Goal: Navigation & Orientation: Find specific page/section

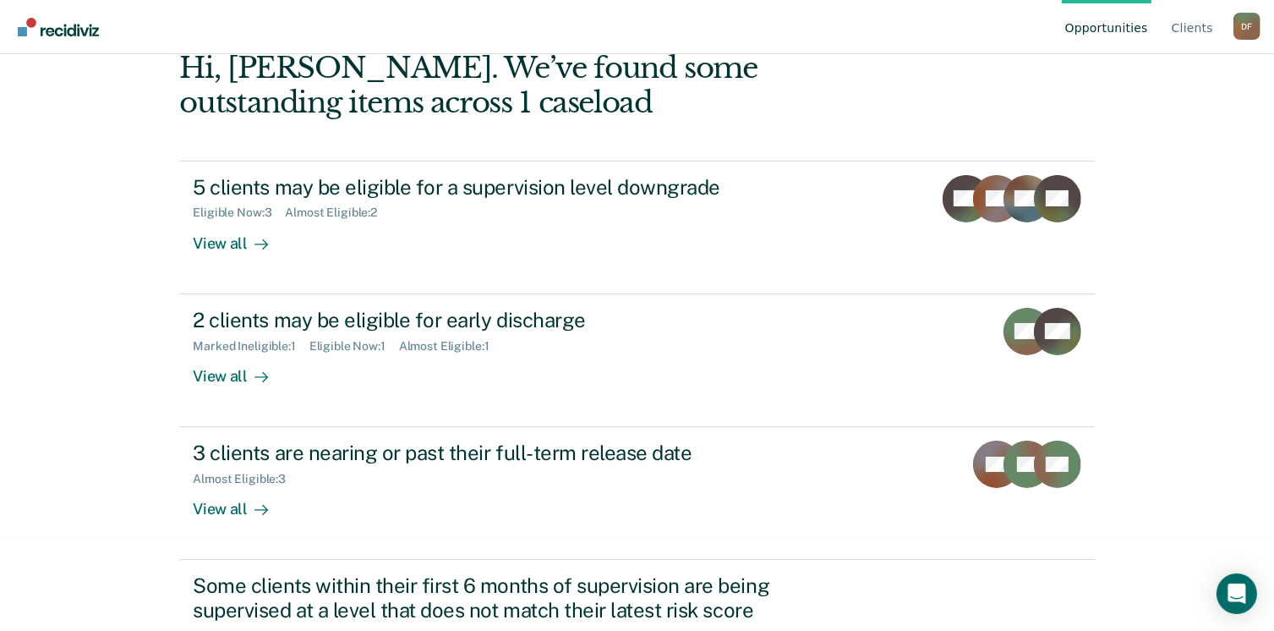
scroll to position [103, 0]
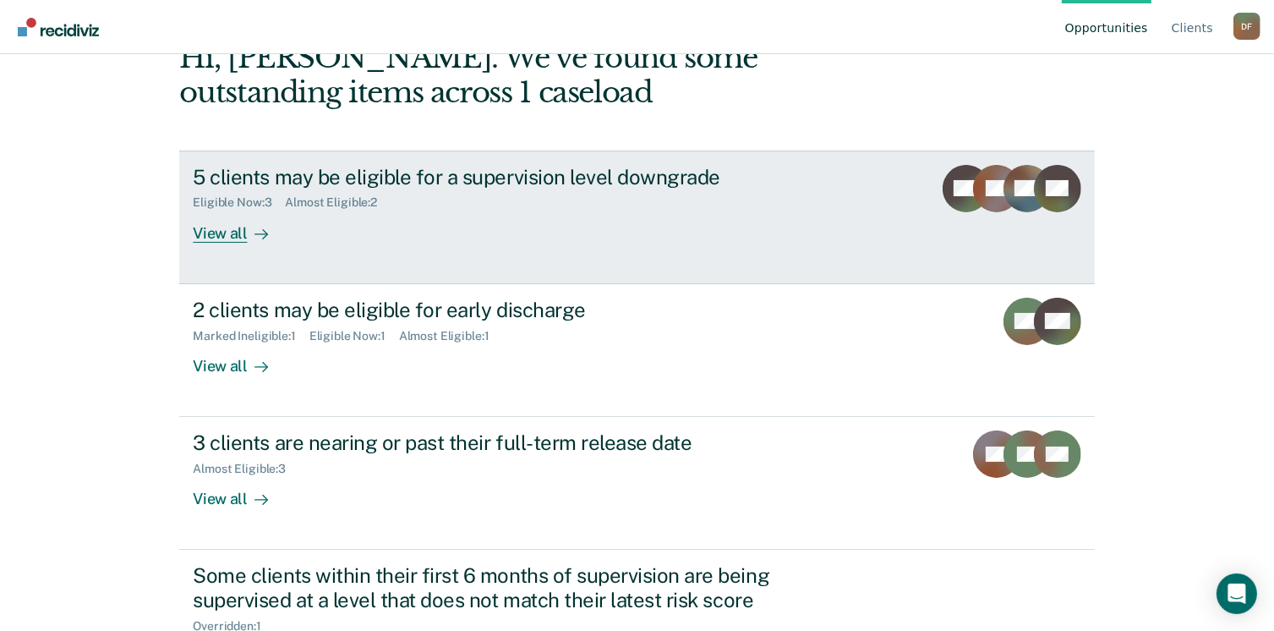
click at [212, 234] on div "View all" at bounding box center [240, 226] width 95 height 33
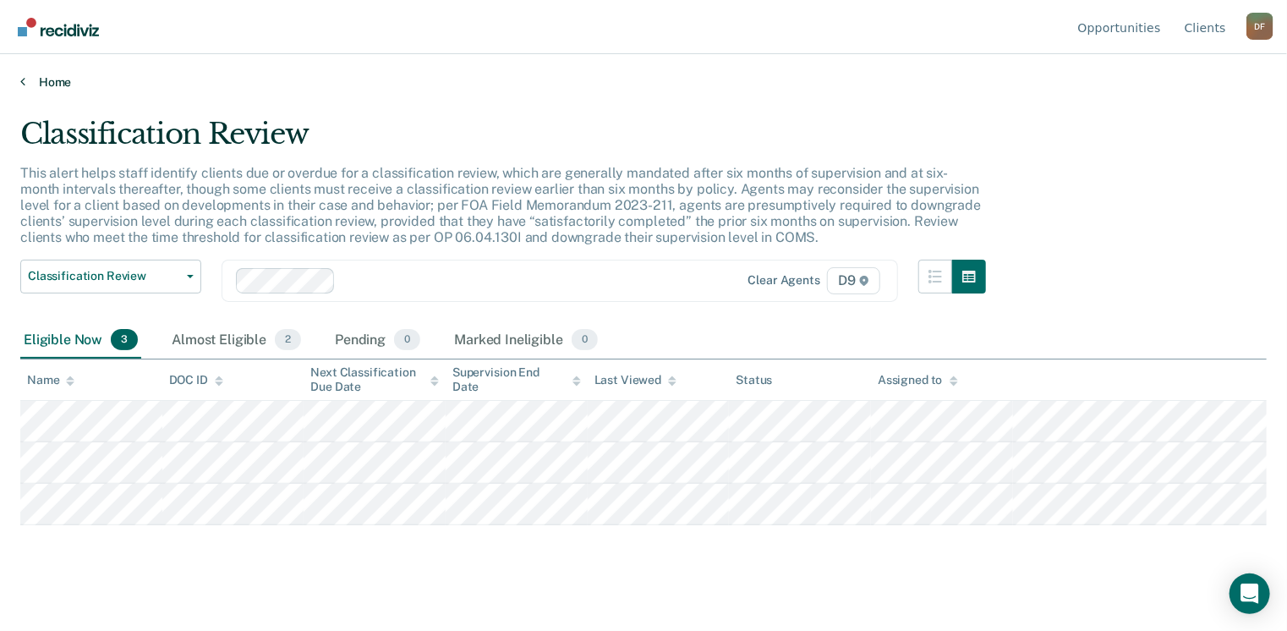
click at [43, 82] on link "Home" at bounding box center [643, 81] width 1246 height 15
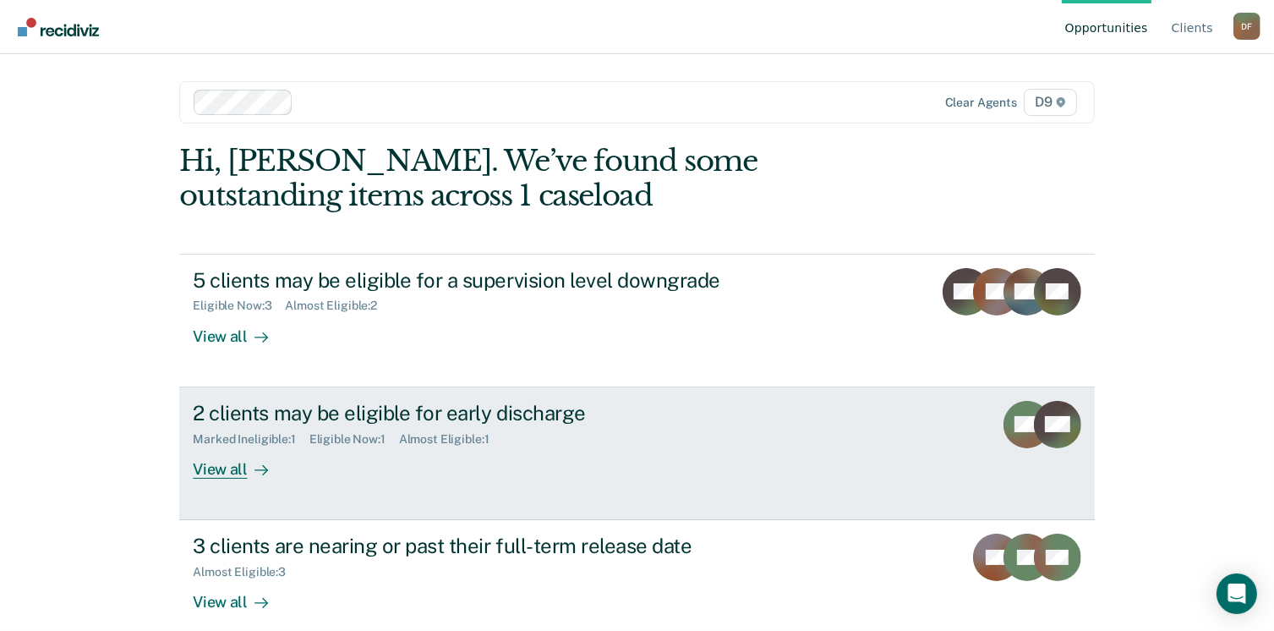
click at [233, 464] on div "View all" at bounding box center [240, 461] width 95 height 33
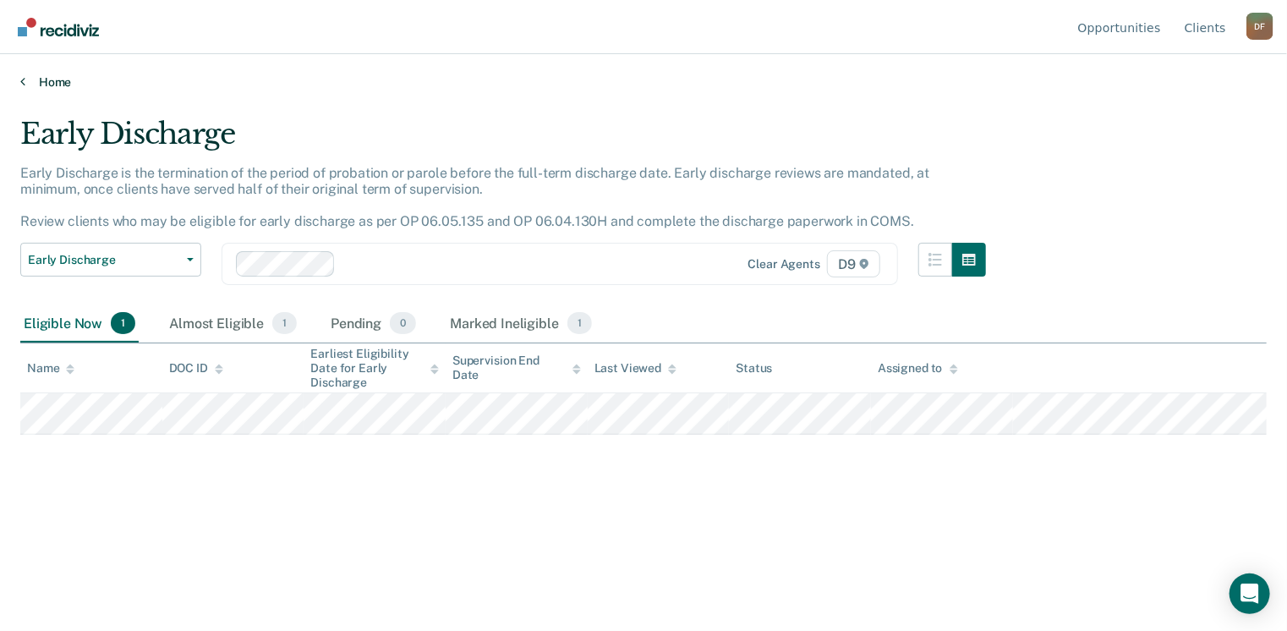
click at [50, 87] on link "Home" at bounding box center [643, 81] width 1246 height 15
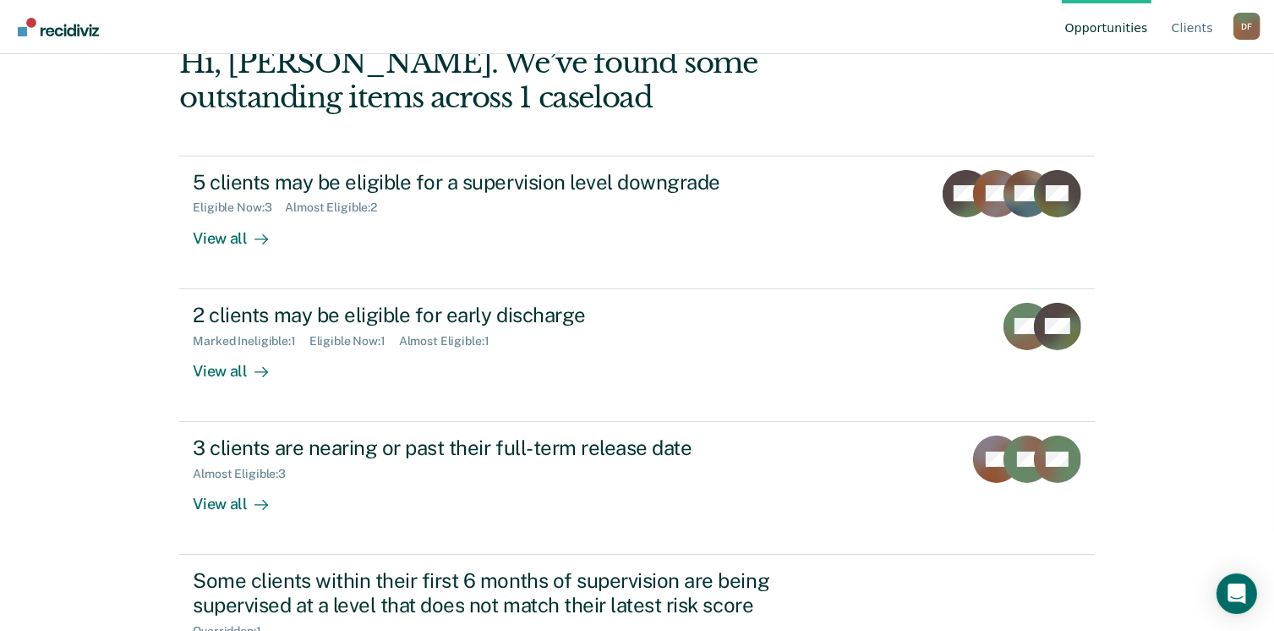
scroll to position [157, 0]
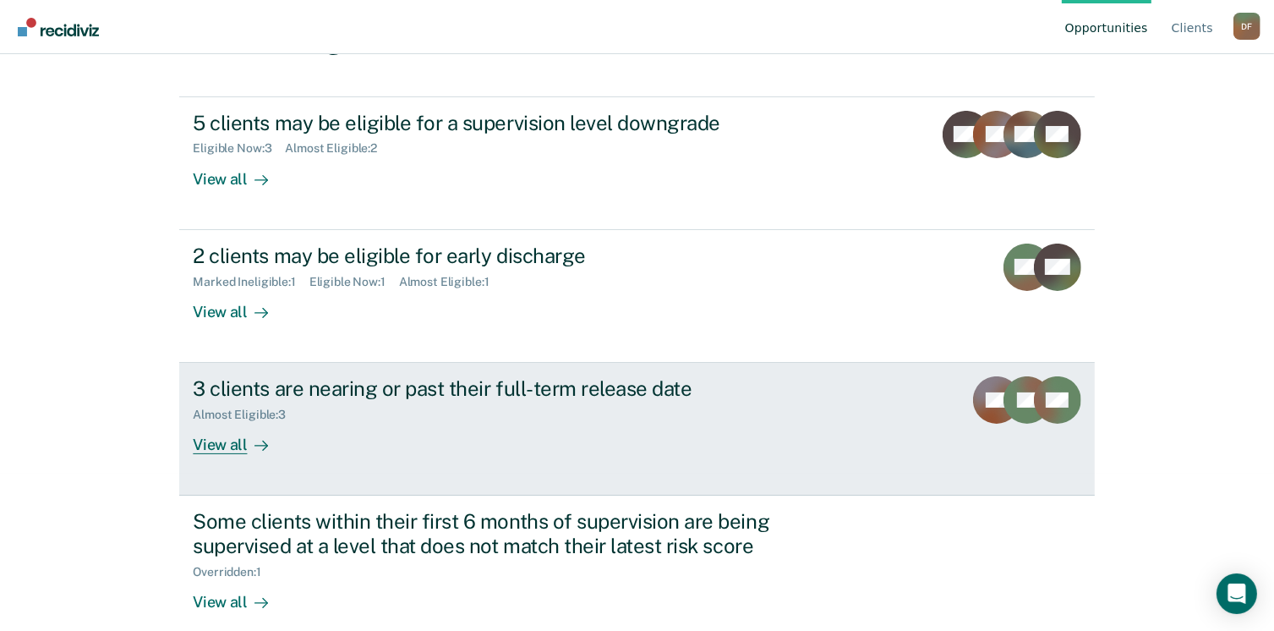
click at [230, 440] on div "View all" at bounding box center [240, 438] width 95 height 33
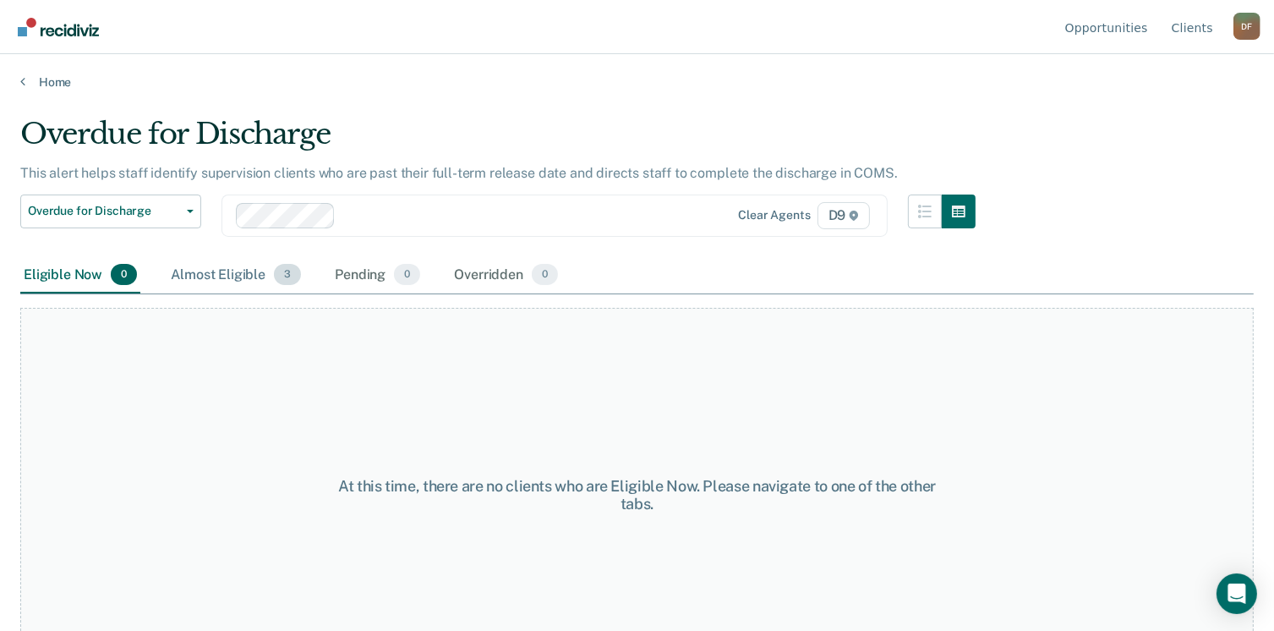
click at [230, 276] on div "Almost Eligible 3" at bounding box center [235, 275] width 137 height 37
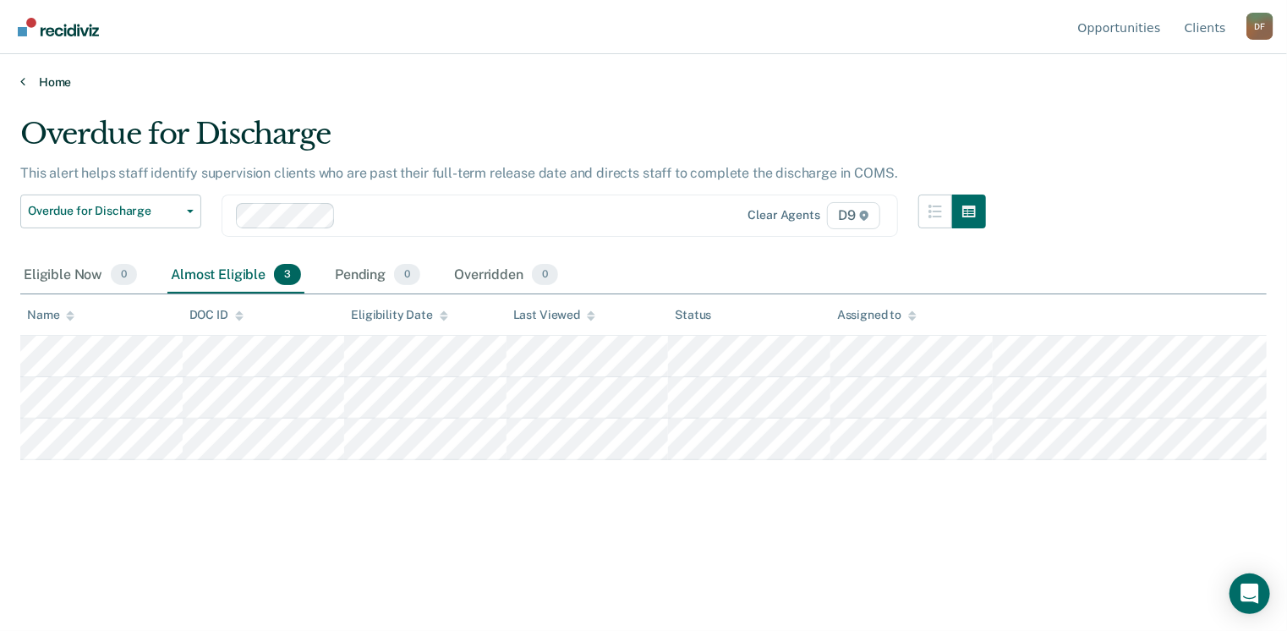
click at [46, 76] on link "Home" at bounding box center [643, 81] width 1246 height 15
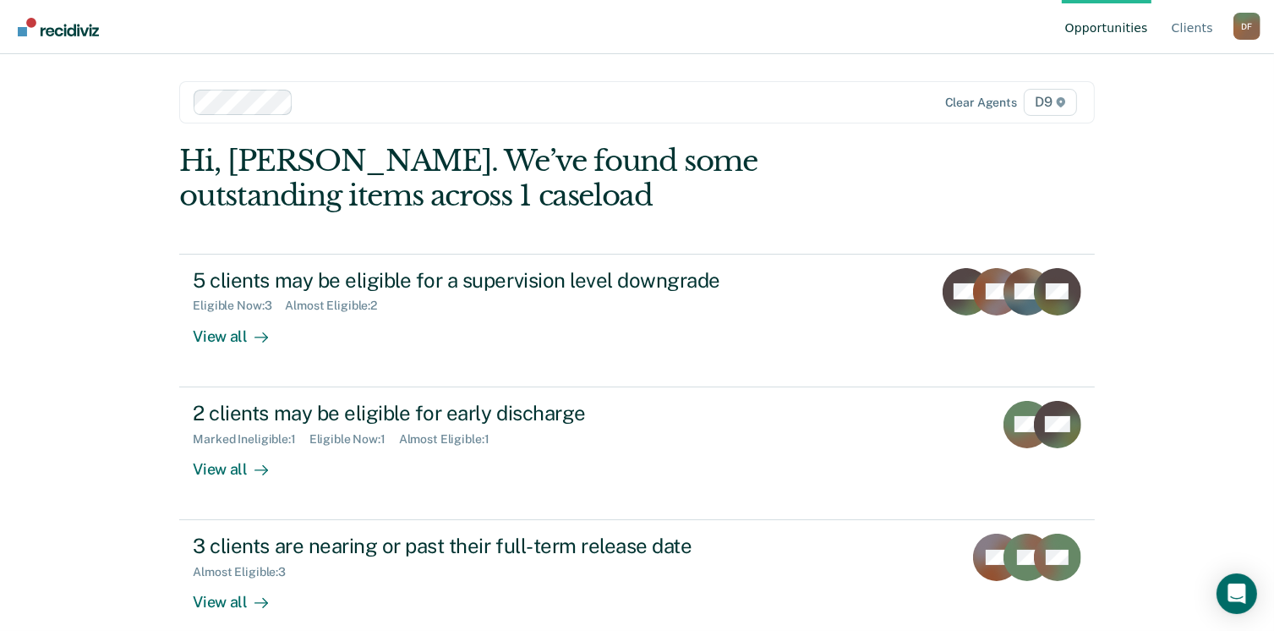
scroll to position [78, 0]
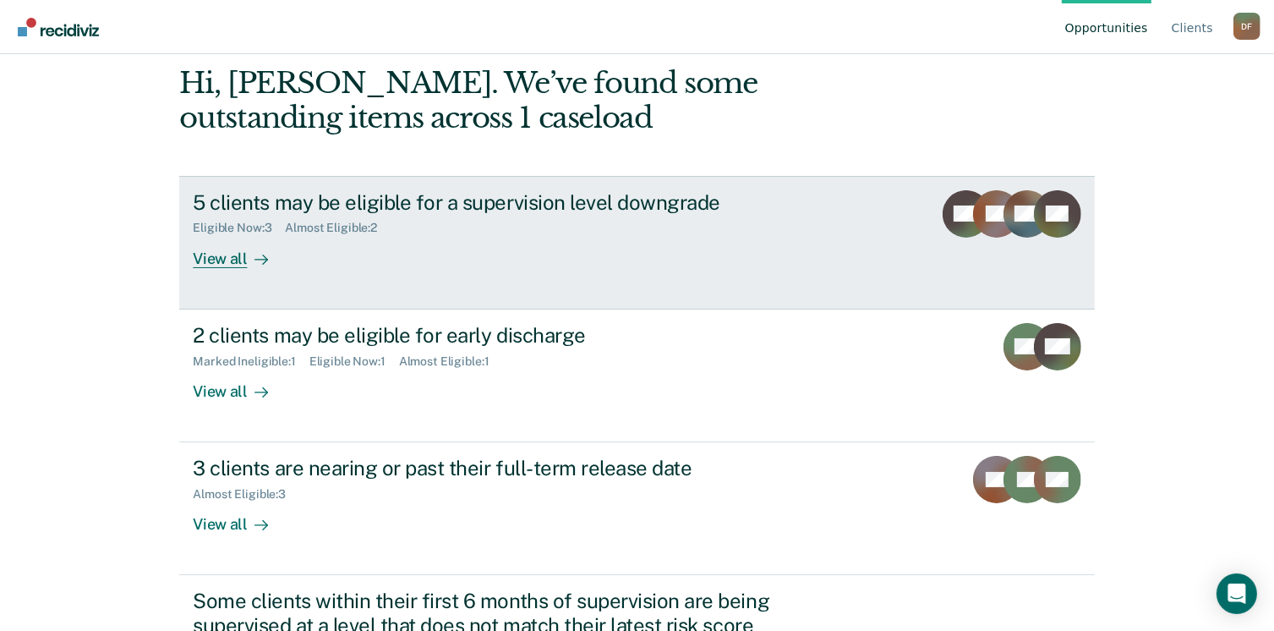
click at [222, 243] on div "View all" at bounding box center [240, 251] width 95 height 33
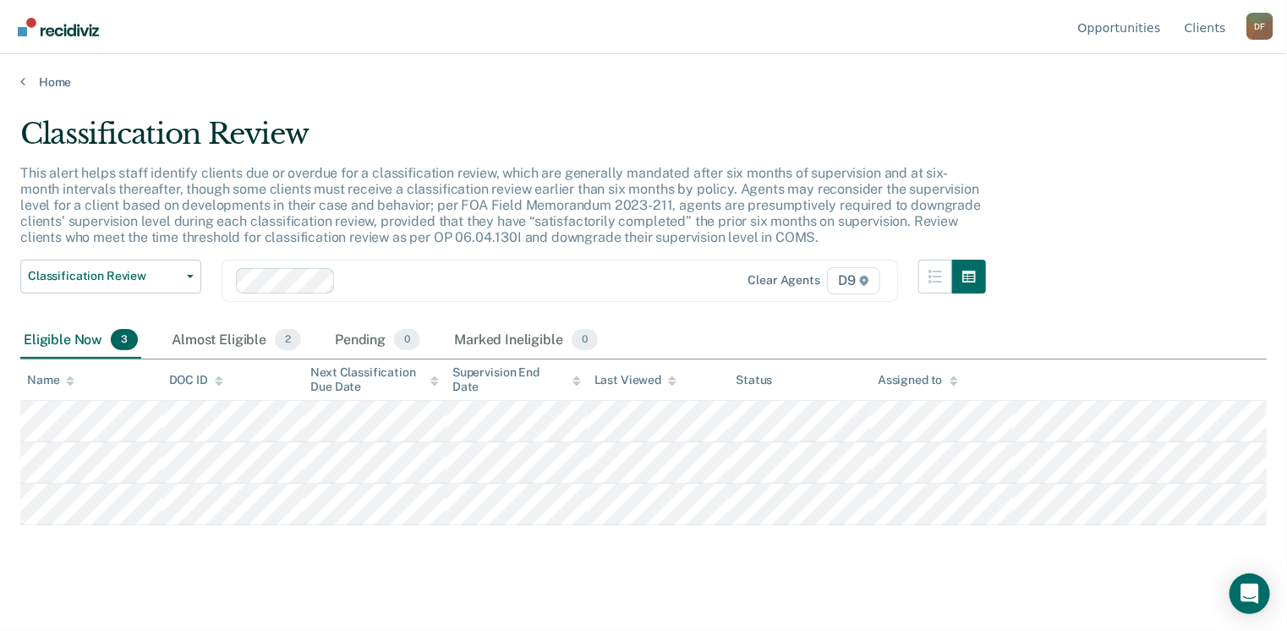
click at [47, 73] on div "Home" at bounding box center [643, 72] width 1287 height 36
click at [47, 77] on link "Home" at bounding box center [643, 81] width 1246 height 15
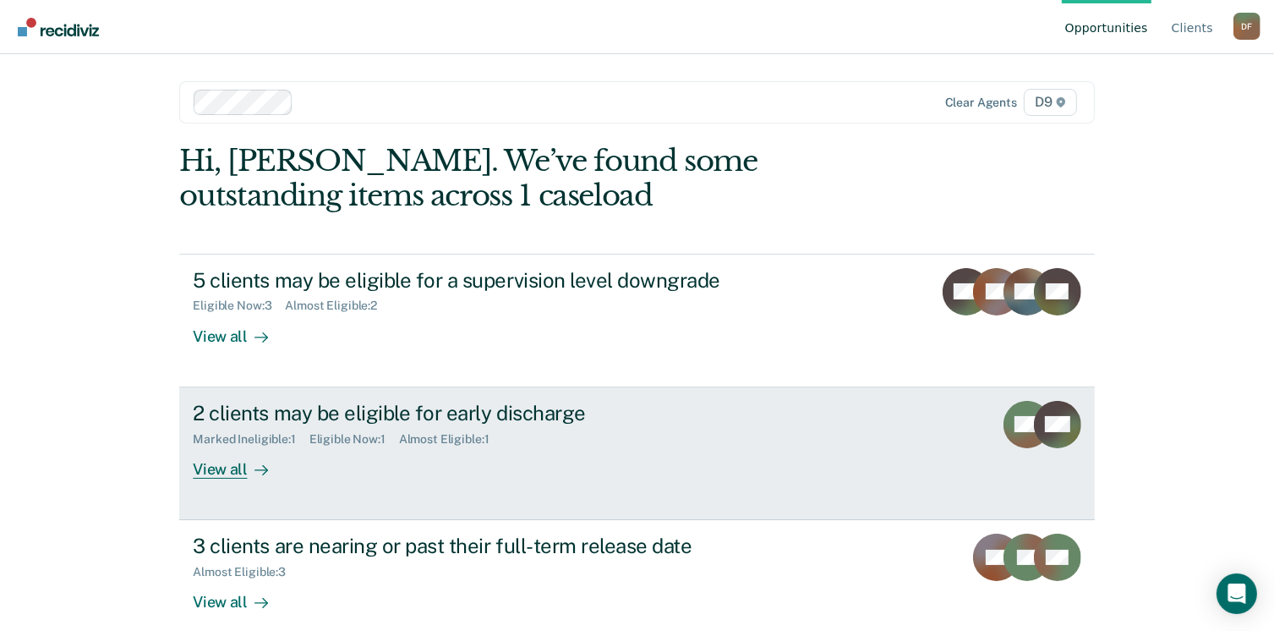
click at [223, 464] on div "View all" at bounding box center [240, 461] width 95 height 33
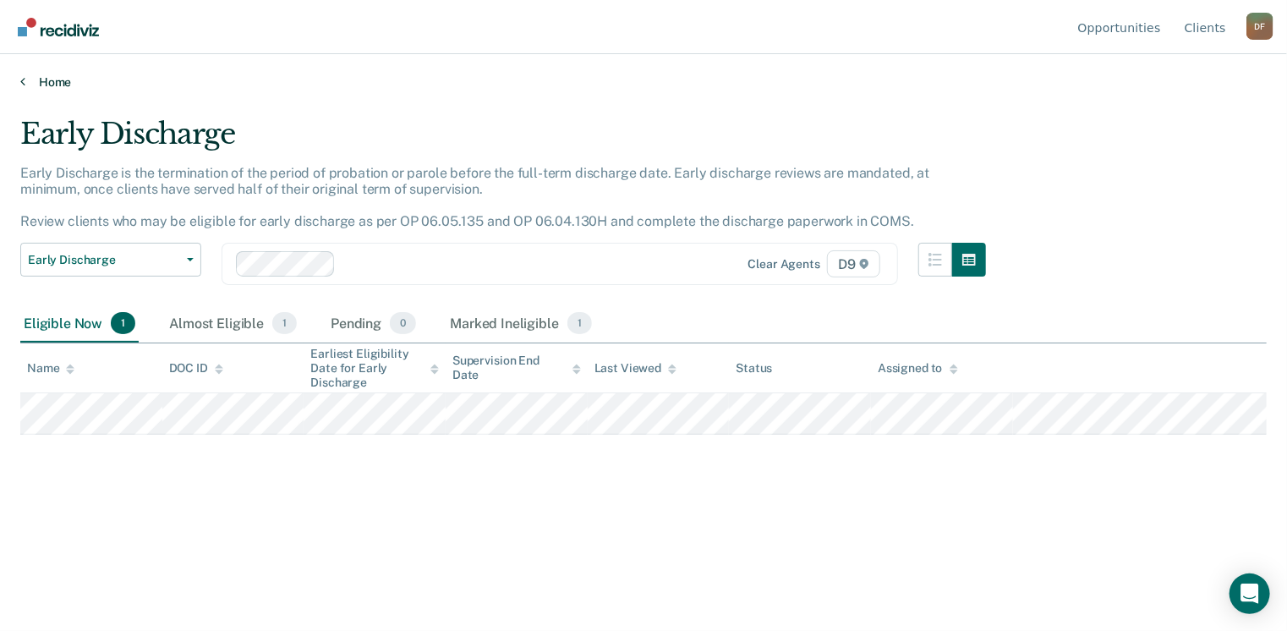
click at [49, 85] on link "Home" at bounding box center [643, 81] width 1246 height 15
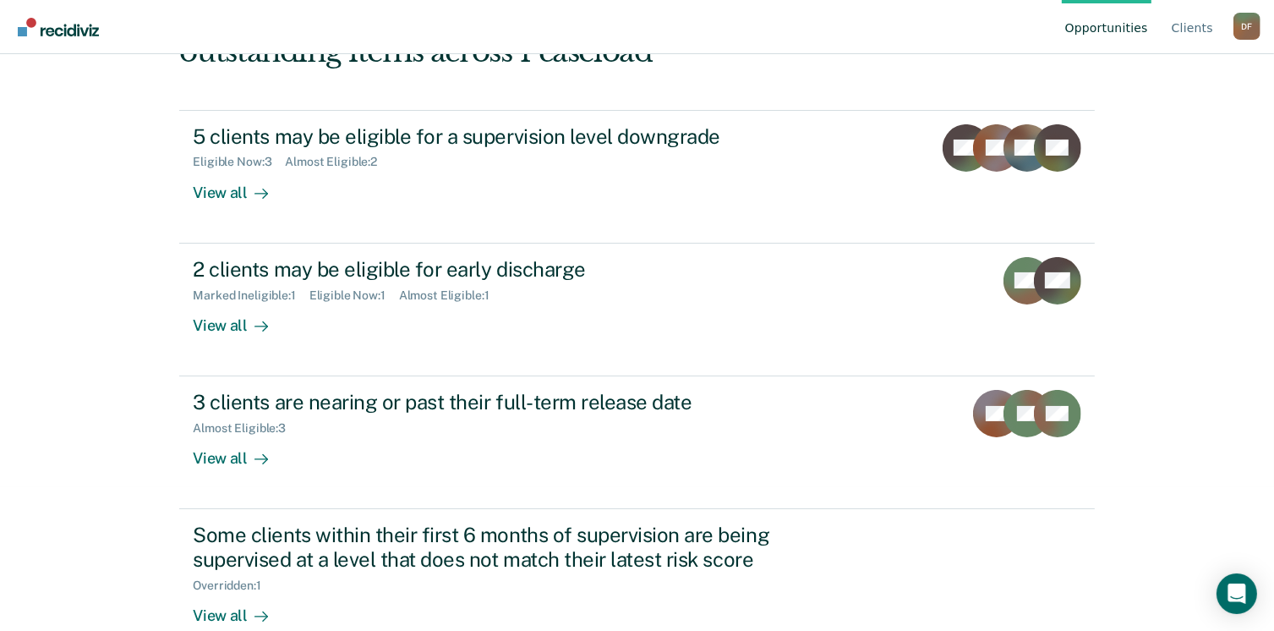
scroll to position [178, 0]
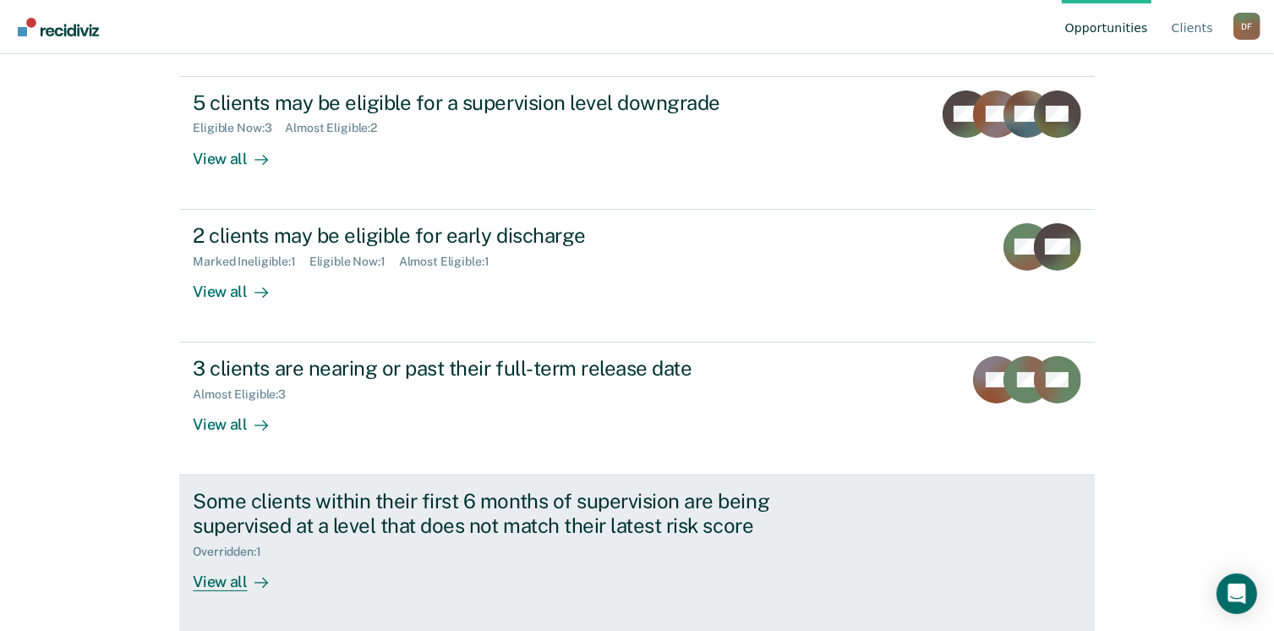
click at [213, 578] on div "View all" at bounding box center [240, 575] width 95 height 33
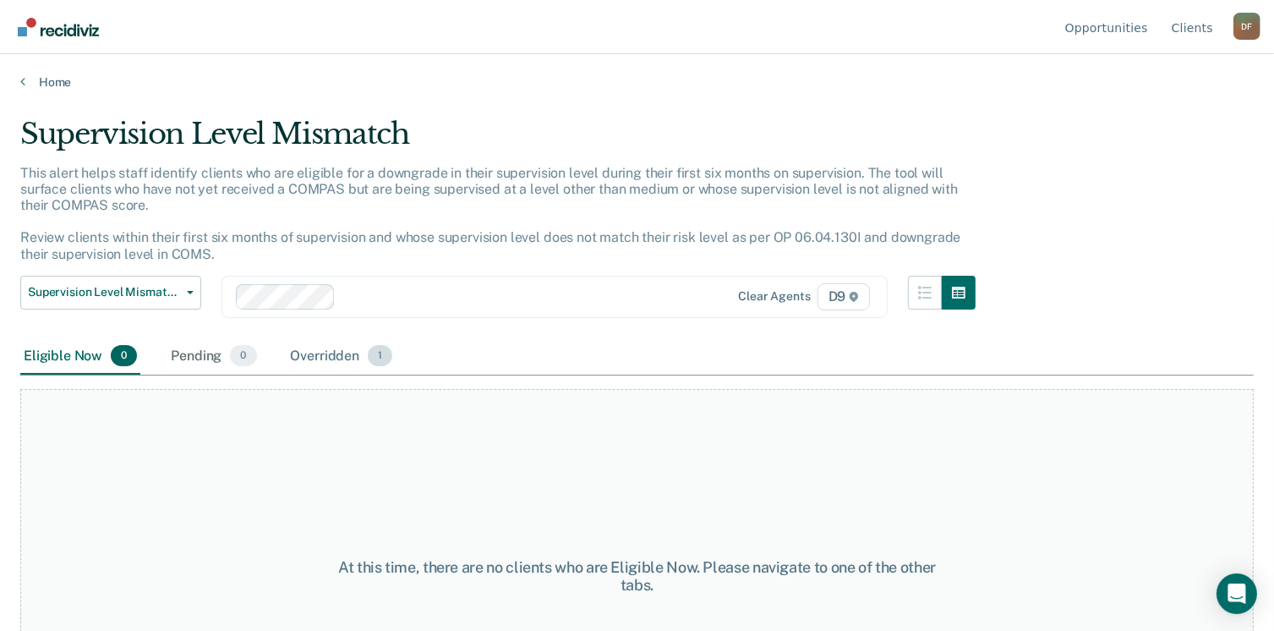
click at [342, 352] on div "Overridden 1" at bounding box center [341, 356] width 109 height 37
